Goal: Complete application form

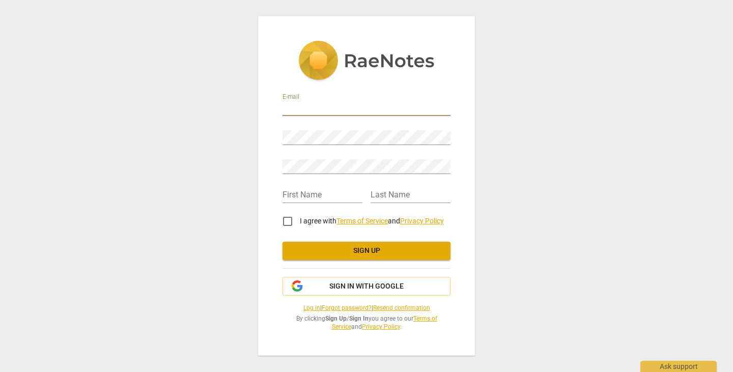
click at [344, 108] on input "email" at bounding box center [367, 108] width 168 height 15
type input "[PERSON_NAME][EMAIL_ADDRESS][DOMAIN_NAME]"
type input "[PERSON_NAME]"
type input "Bottolfsen"
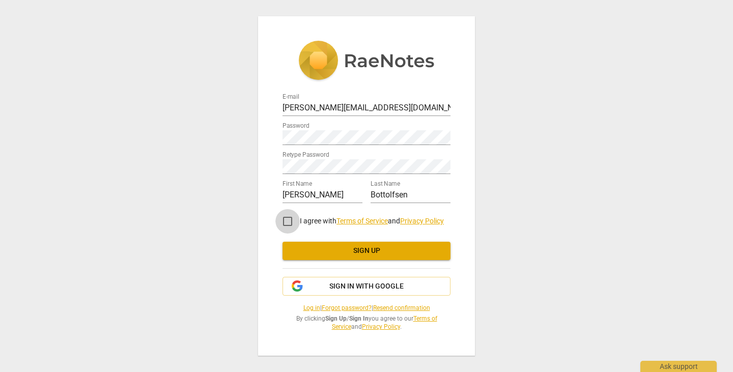
click at [287, 220] on input "I agree with Terms of Service and Privacy Policy" at bounding box center [287, 221] width 24 height 24
checkbox input "true"
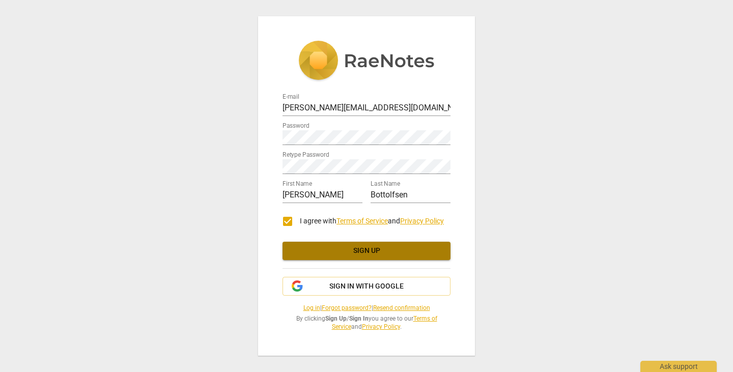
click at [360, 250] on span "Sign up" at bounding box center [367, 251] width 152 height 10
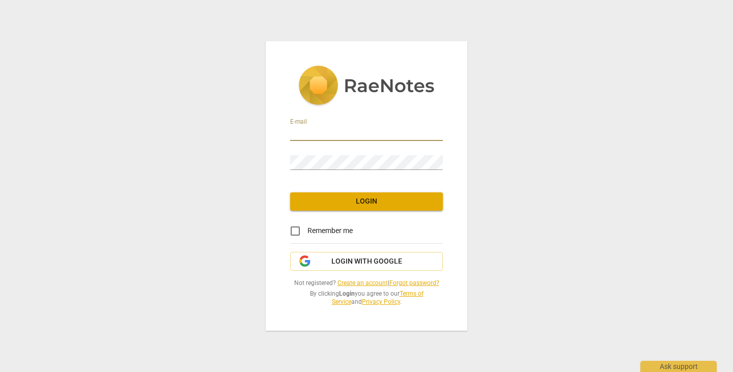
click at [344, 129] on input "email" at bounding box center [366, 133] width 153 height 15
type input "[PERSON_NAME][EMAIL_ADDRESS][DOMAIN_NAME]"
click at [296, 231] on input "Remember me" at bounding box center [295, 231] width 24 height 24
checkbox input "true"
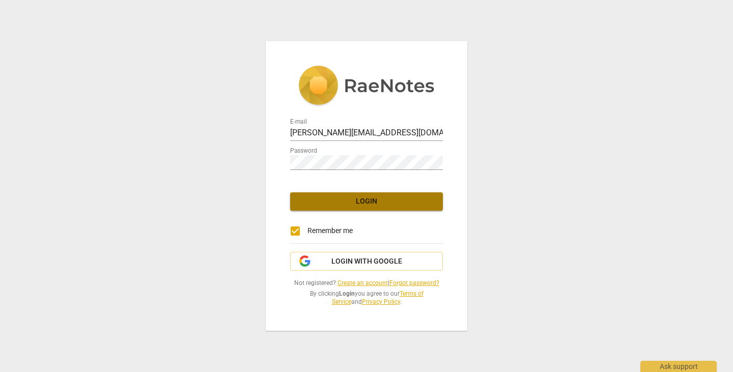
click at [382, 201] on span "Login" at bounding box center [366, 202] width 136 height 10
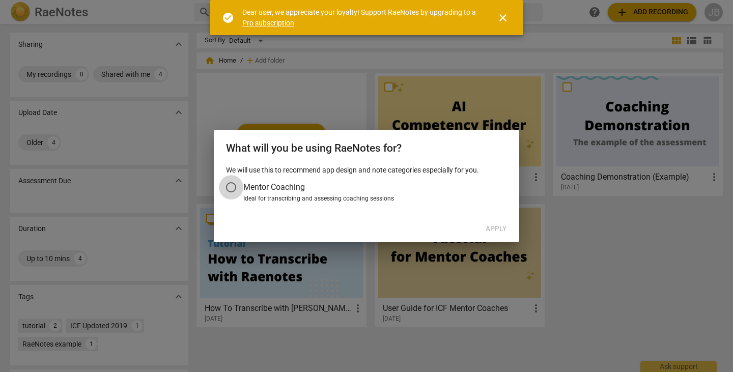
click at [230, 186] on input "Mentor Coaching" at bounding box center [231, 187] width 24 height 24
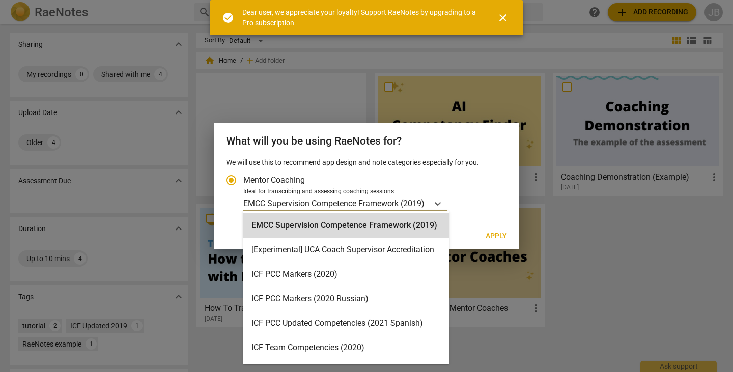
click at [341, 206] on p "EMCC Supervision Competence Framework (2019)" at bounding box center [333, 204] width 181 height 12
click at [0, 0] on input "Ideal for transcribing and assessing coaching sessions 15 results available. Us…" at bounding box center [0, 0] width 0 height 0
click at [348, 200] on p "EMCC Supervision Competence Framework (2019)" at bounding box center [333, 204] width 181 height 12
click at [0, 0] on input "Ideal for transcribing and assessing coaching sessions 15 results available. Us…" at bounding box center [0, 0] width 0 height 0
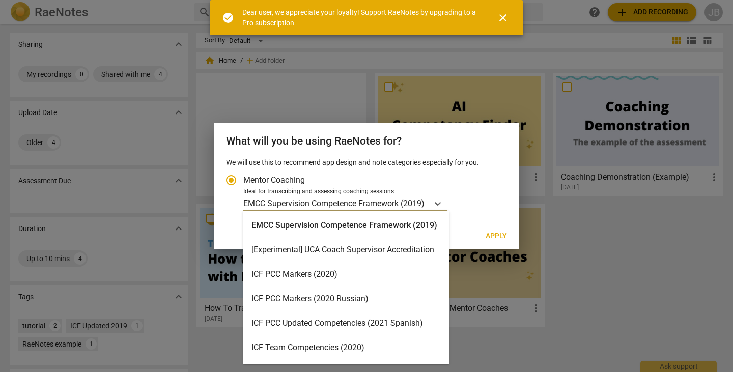
click at [308, 279] on div "ICF PCC Markers (2020)" at bounding box center [346, 274] width 206 height 24
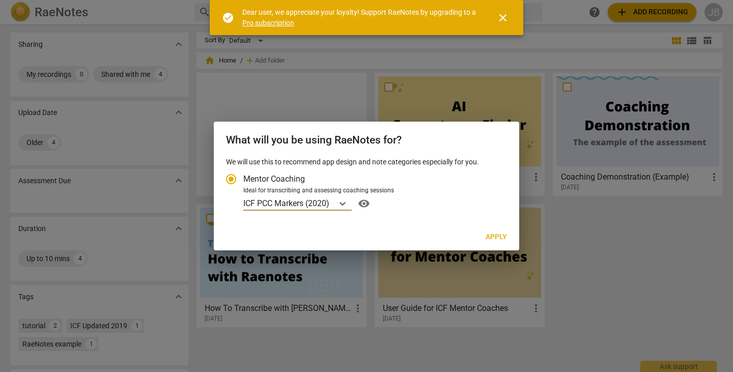
click at [502, 237] on span "Apply" at bounding box center [496, 237] width 21 height 10
radio input "false"
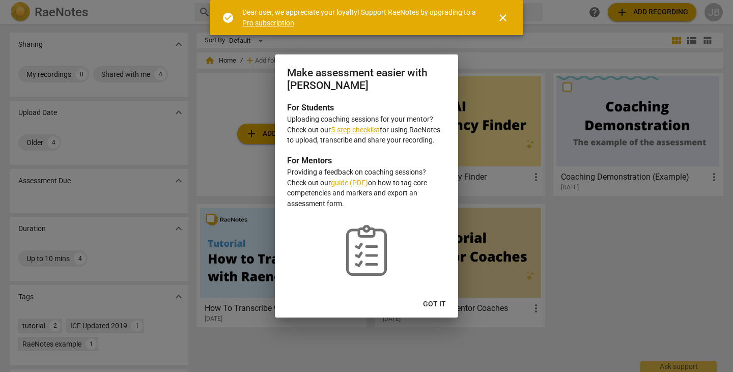
click at [371, 131] on link "5-step checklist" at bounding box center [355, 130] width 49 height 8
click at [426, 297] on button "Got it" at bounding box center [434, 304] width 39 height 18
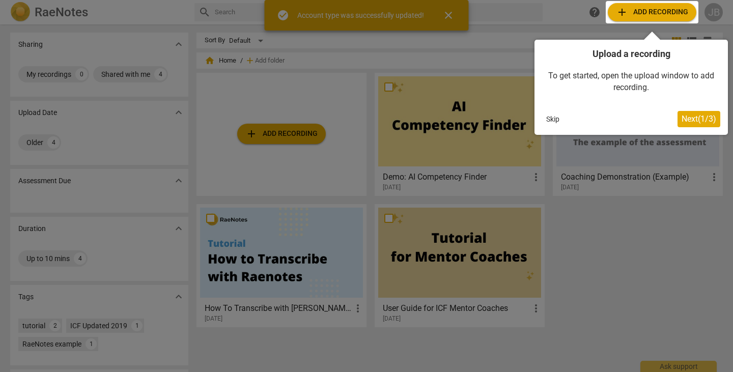
click at [687, 120] on span "Next ( 1 / 3 )" at bounding box center [699, 119] width 35 height 10
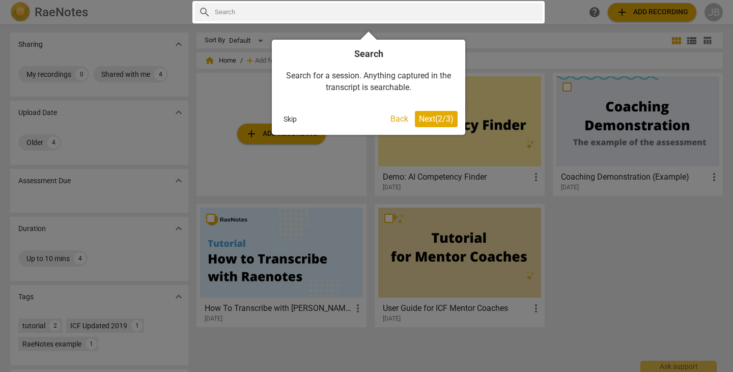
click at [423, 119] on span "Next ( 2 / 3 )" at bounding box center [436, 119] width 35 height 10
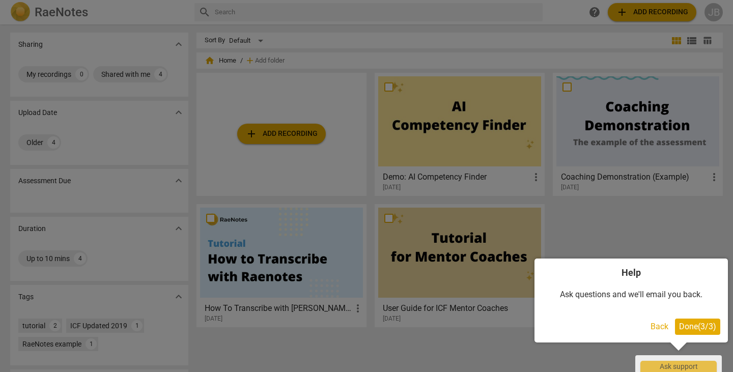
click at [684, 334] on button "Done ( 3 / 3 )" at bounding box center [697, 327] width 45 height 16
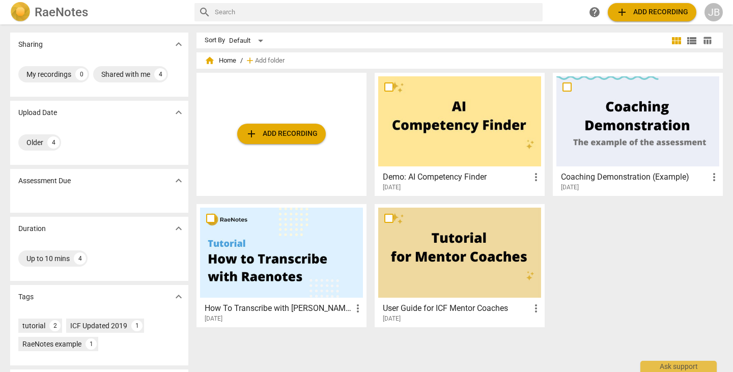
click at [413, 129] on div at bounding box center [459, 121] width 163 height 90
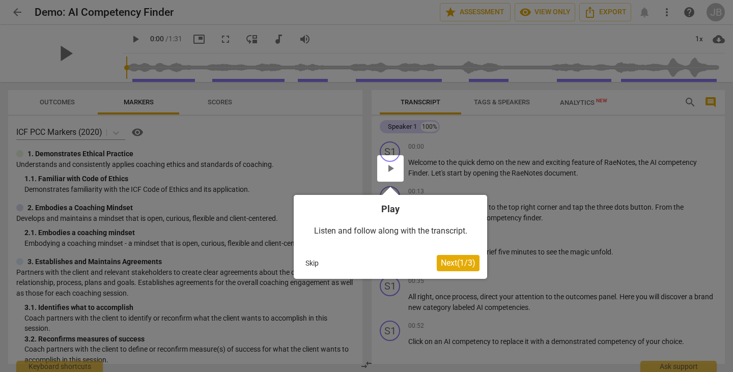
click at [389, 167] on div at bounding box center [390, 168] width 26 height 26
click at [449, 259] on span "Next ( 1 / 3 )" at bounding box center [458, 263] width 35 height 10
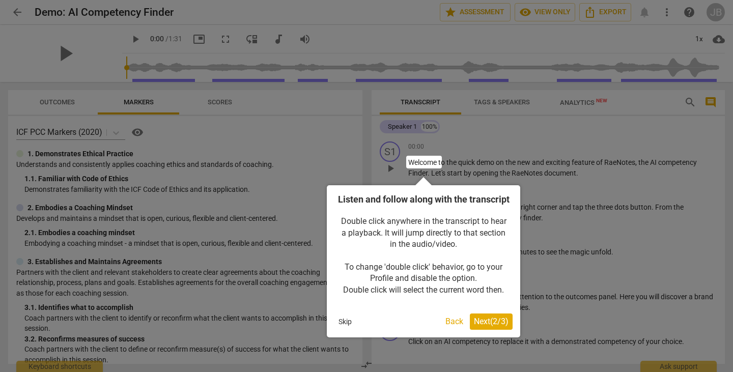
click at [478, 328] on button "Next ( 2 / 3 )" at bounding box center [491, 322] width 43 height 16
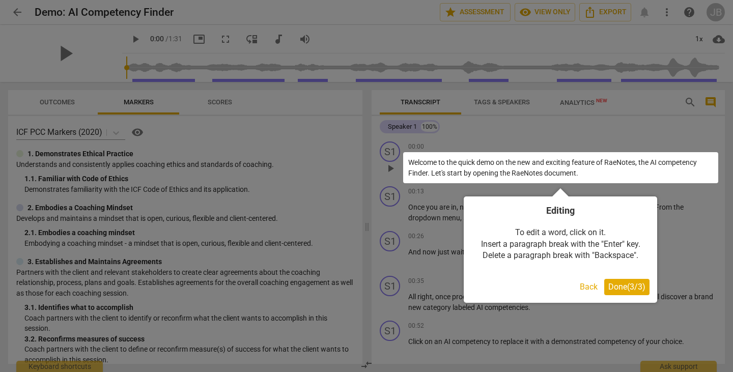
click at [616, 293] on button "Done ( 3 / 3 )" at bounding box center [626, 287] width 45 height 16
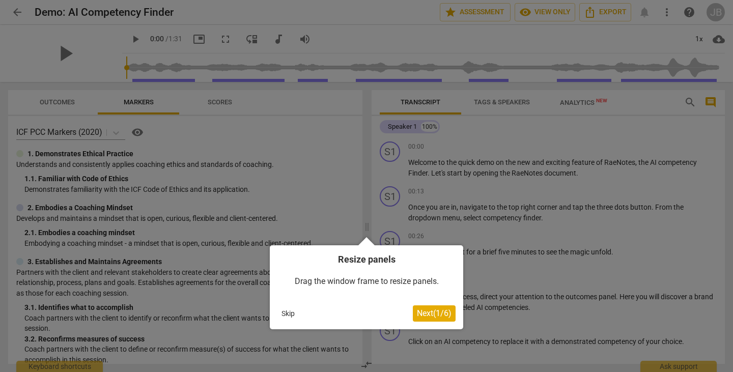
click at [431, 316] on span "Next ( 1 / 6 )" at bounding box center [434, 314] width 35 height 10
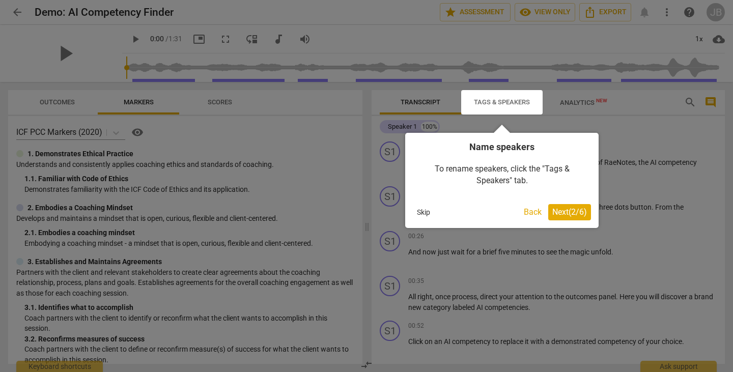
click at [571, 215] on span "Next ( 2 / 6 )" at bounding box center [569, 212] width 35 height 10
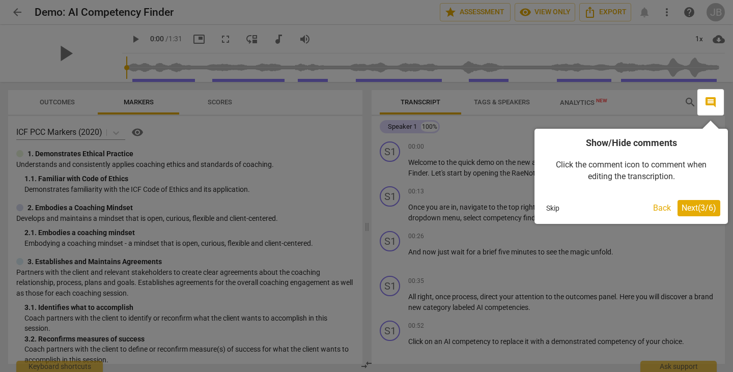
click at [700, 211] on span "Next ( 3 / 6 )" at bounding box center [699, 208] width 35 height 10
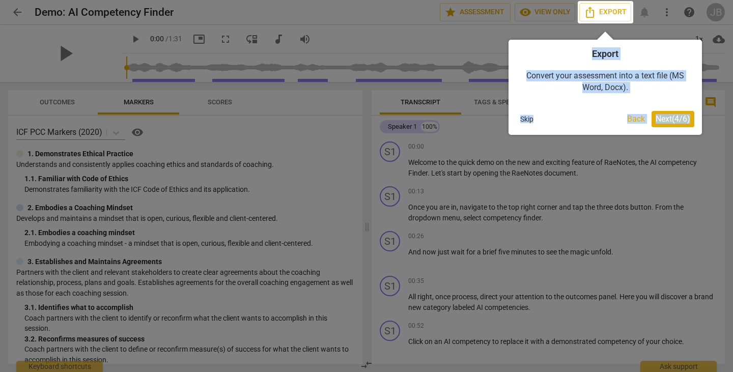
drag, startPoint x: 700, startPoint y: 211, endPoint x: 690, endPoint y: 130, distance: 81.1
click at [690, 0] on body "arrow_back Demo: AI Competency Finder star Assessment visibility View only Expo…" at bounding box center [366, 0] width 733 height 0
click at [675, 122] on span "Next ( 4 / 6 )" at bounding box center [673, 119] width 35 height 10
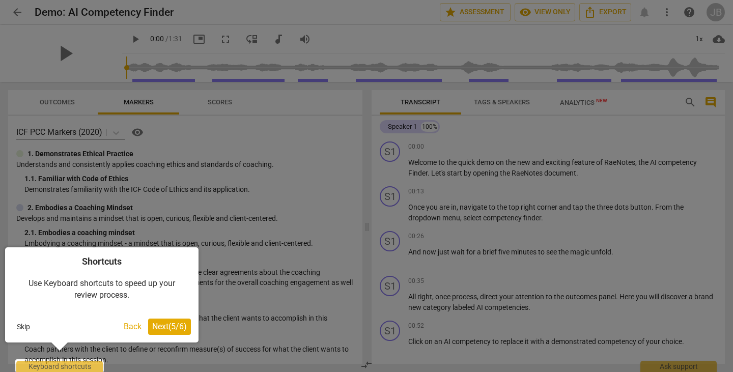
click at [269, 206] on div at bounding box center [366, 186] width 733 height 372
